Goal: Obtain resource: Obtain resource

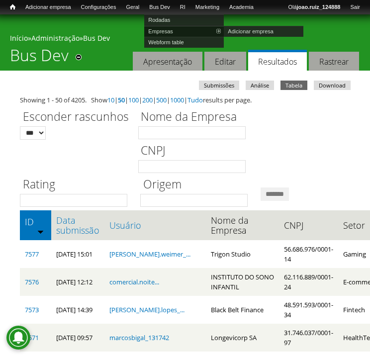
click at [171, 31] on link "Empresas" at bounding box center [184, 31] width 80 height 11
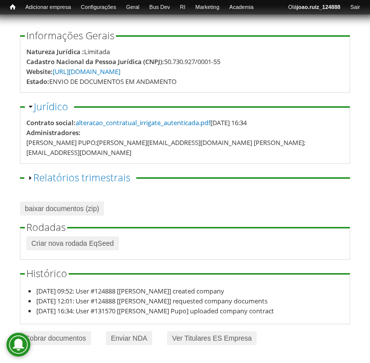
scroll to position [72, 0]
click at [148, 338] on link "Enviar NDA" at bounding box center [129, 339] width 46 height 14
